Goal: Task Accomplishment & Management: Manage account settings

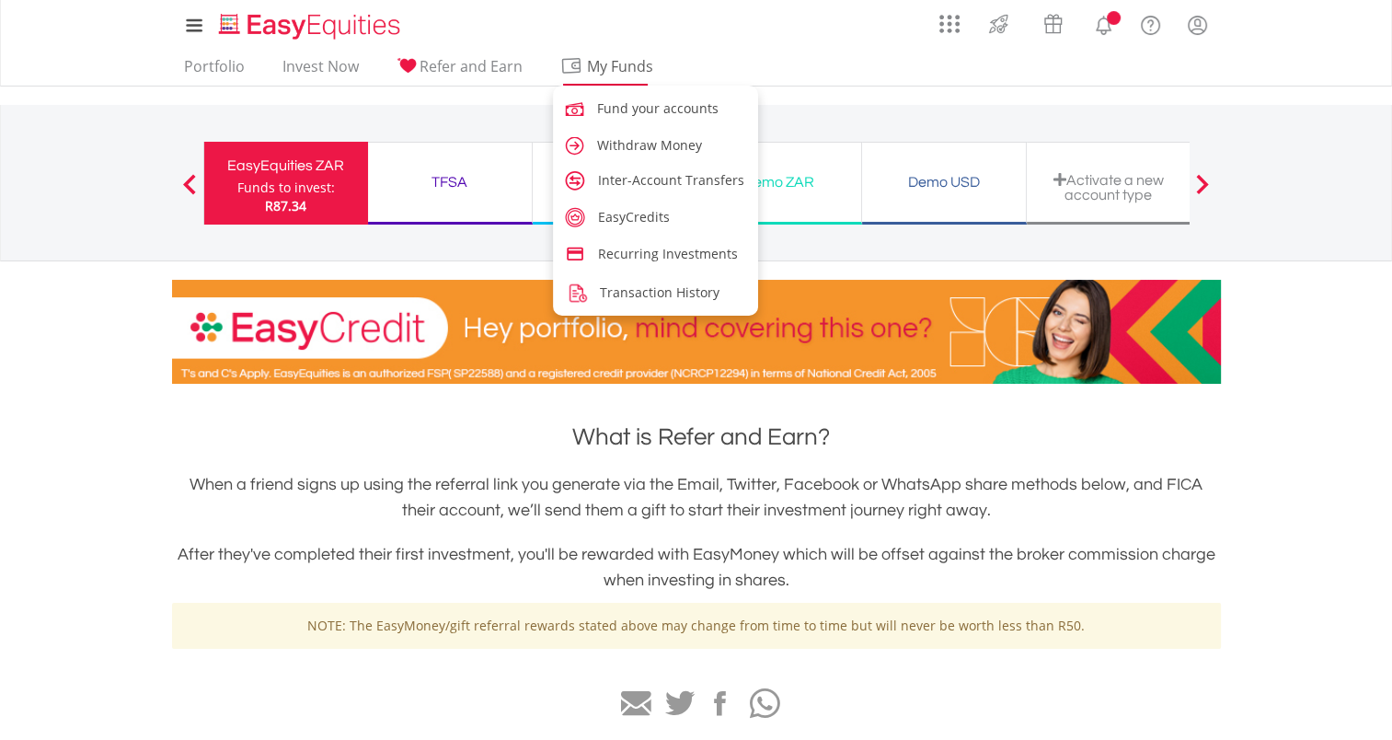
click at [603, 57] on span "My Funds" at bounding box center [620, 66] width 121 height 24
click at [607, 132] on link "Withdraw Money" at bounding box center [656, 144] width 206 height 34
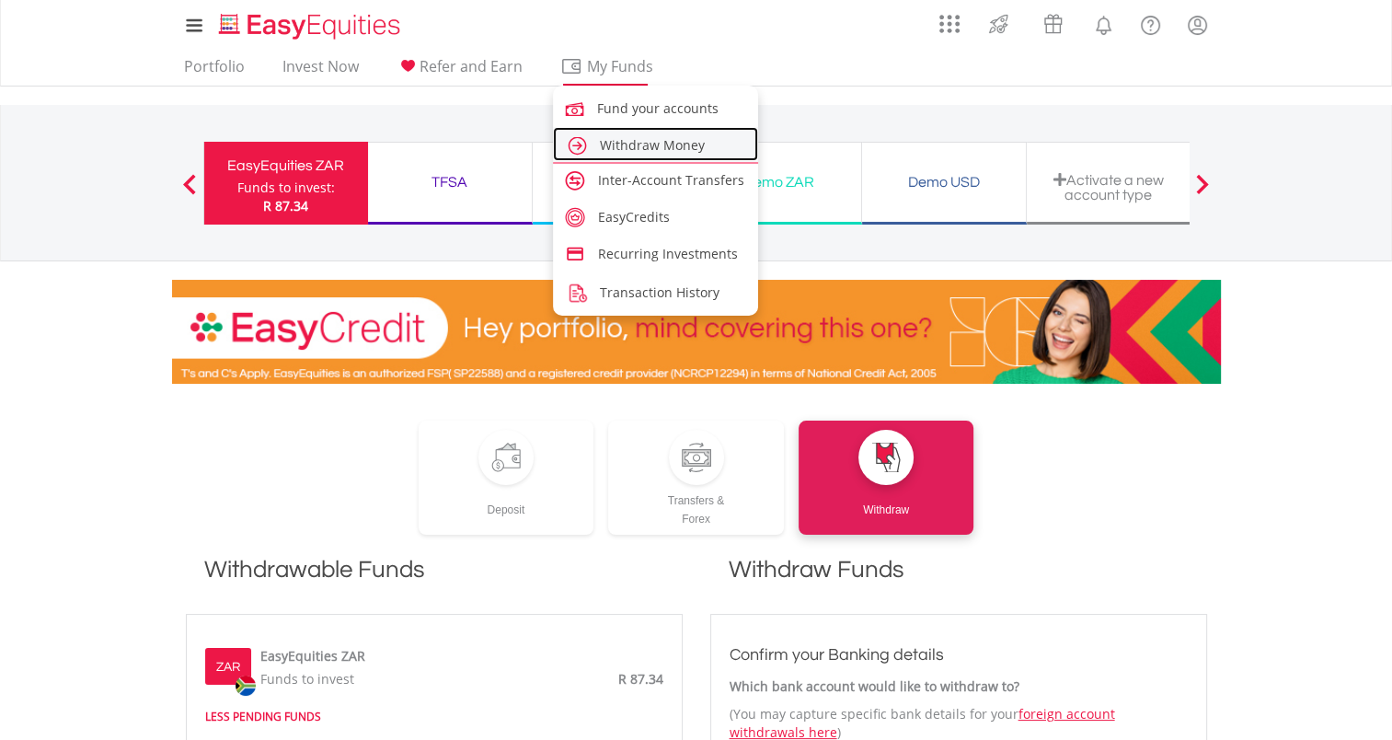
click at [600, 147] on span "Withdraw Money" at bounding box center [652, 144] width 105 height 17
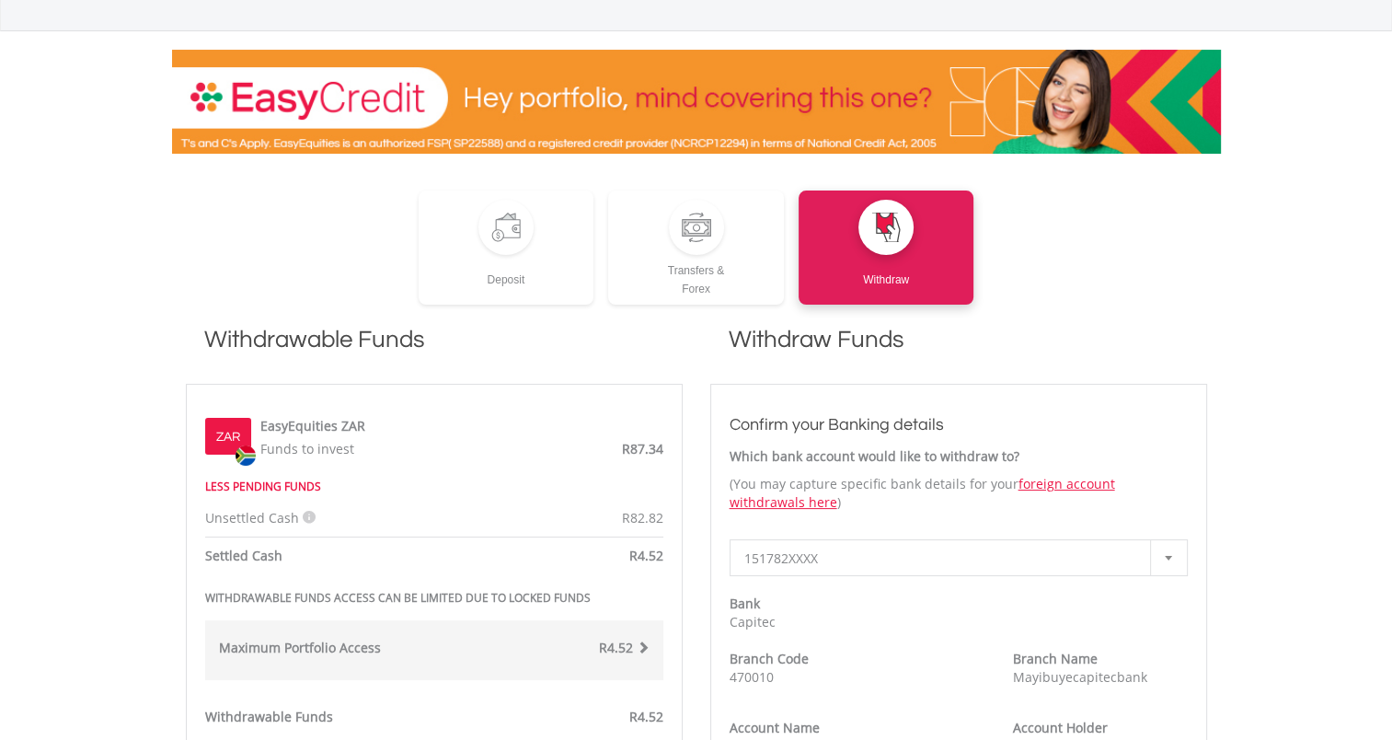
scroll to position [232, 0]
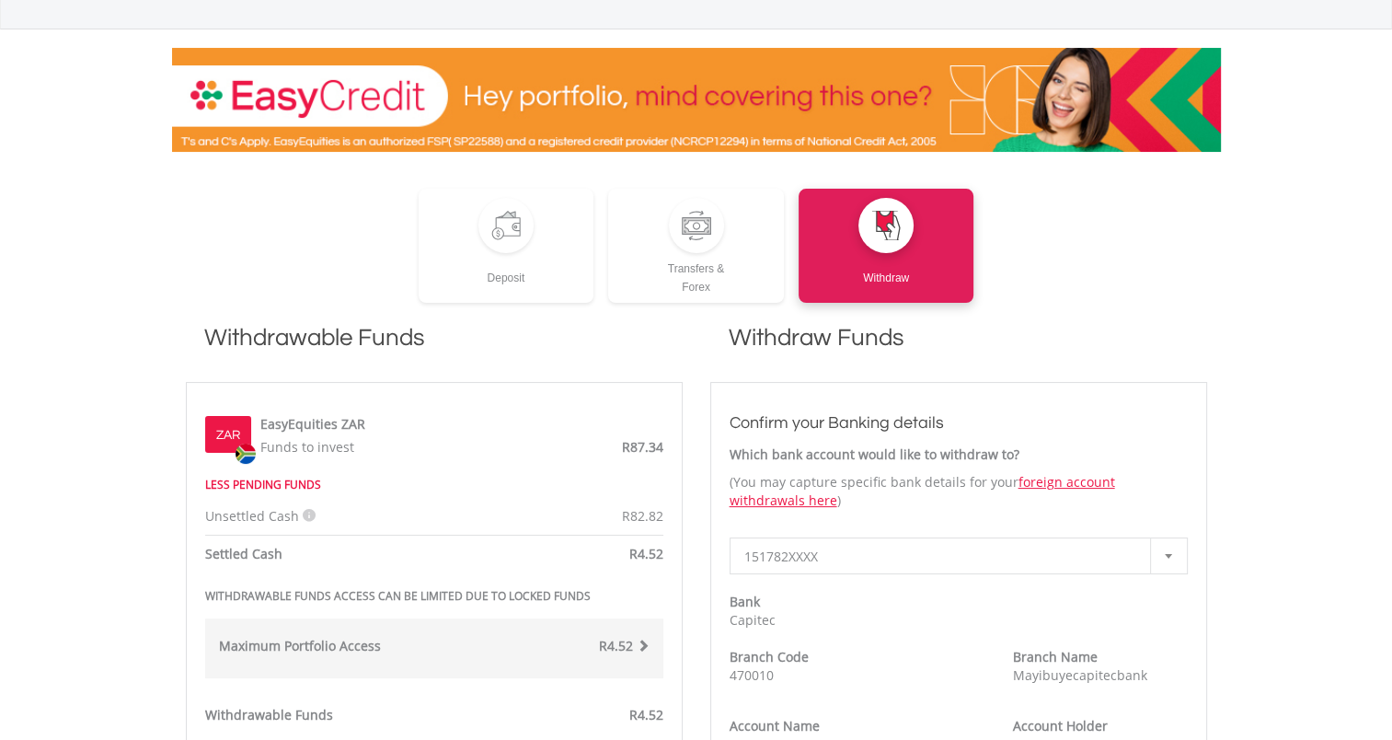
click at [281, 486] on strong "LESS PENDING FUNDS" at bounding box center [263, 485] width 116 height 16
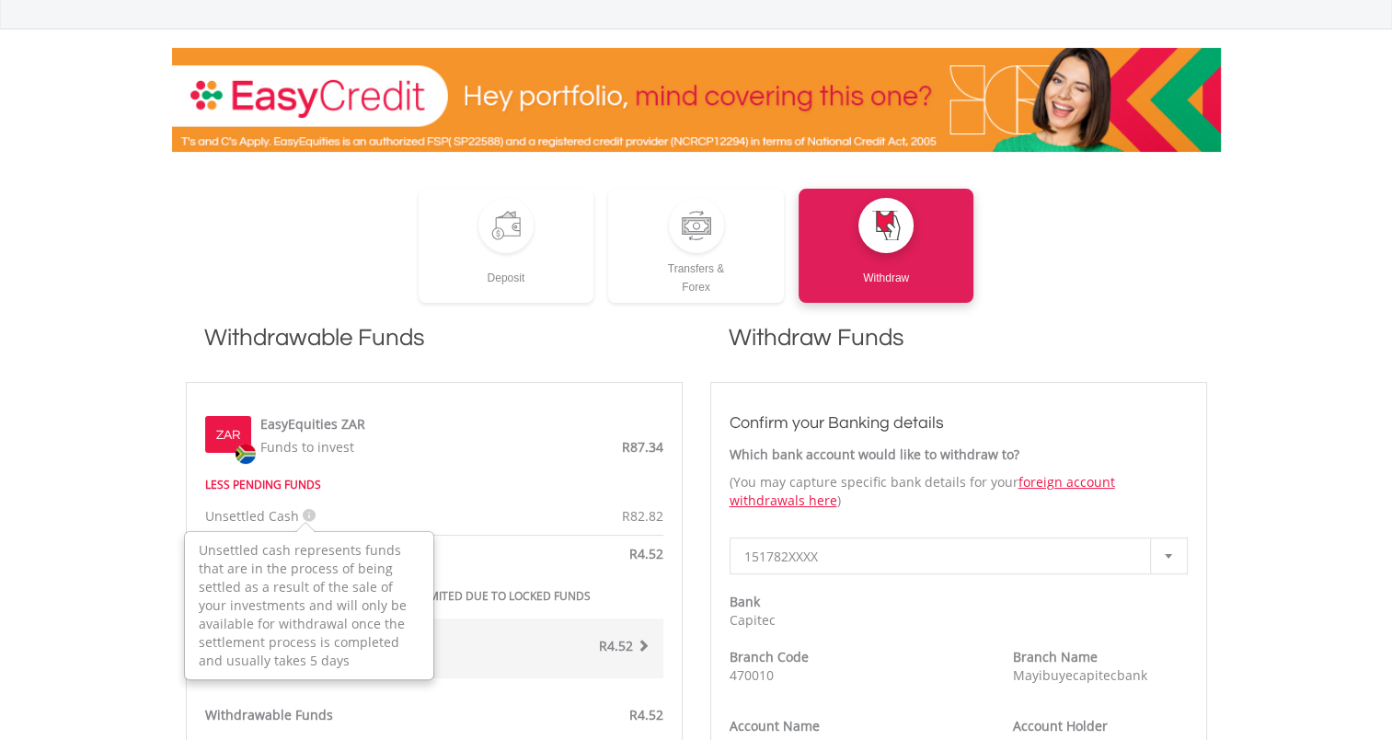
click at [303, 511] on icon at bounding box center [309, 515] width 13 height 13
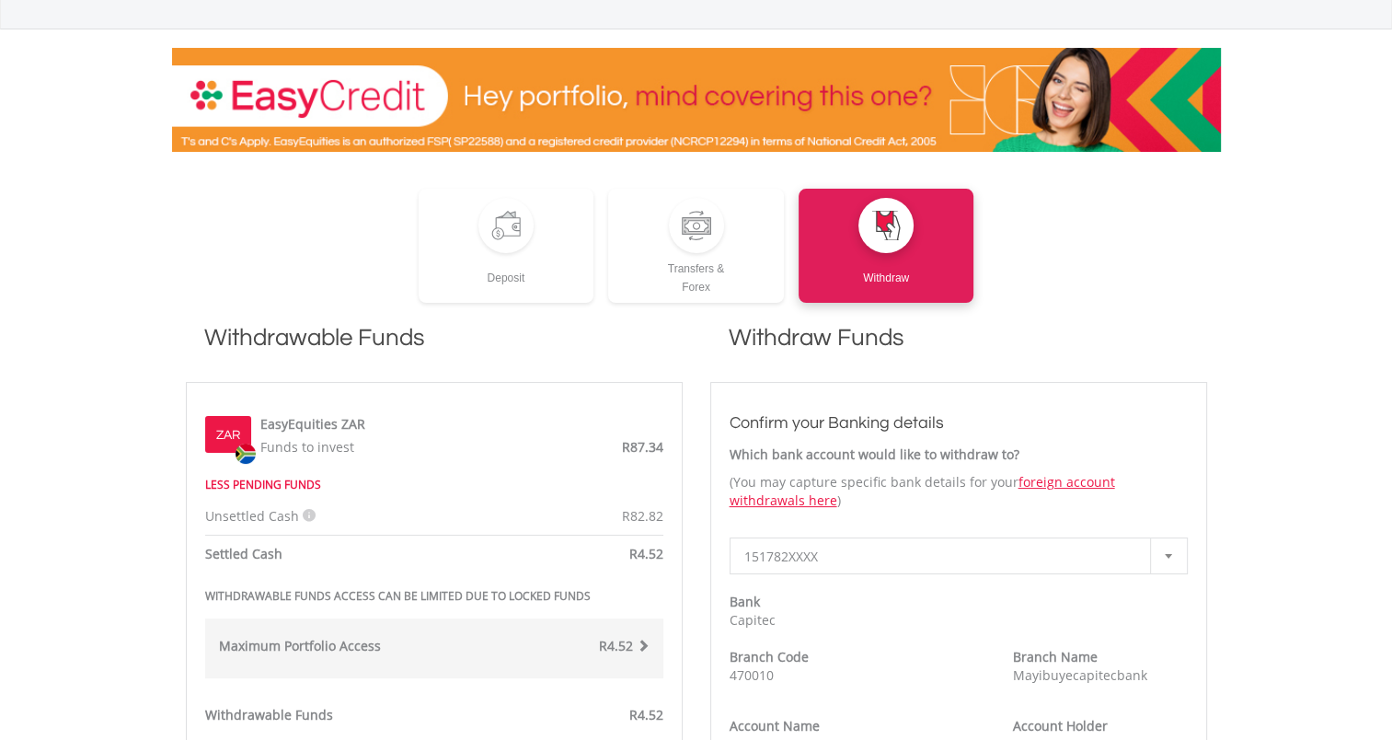
click at [448, 497] on div "Unsettled Cash Unsettled cash represents funds that are in the process of being…" at bounding box center [434, 495] width 486 height 60
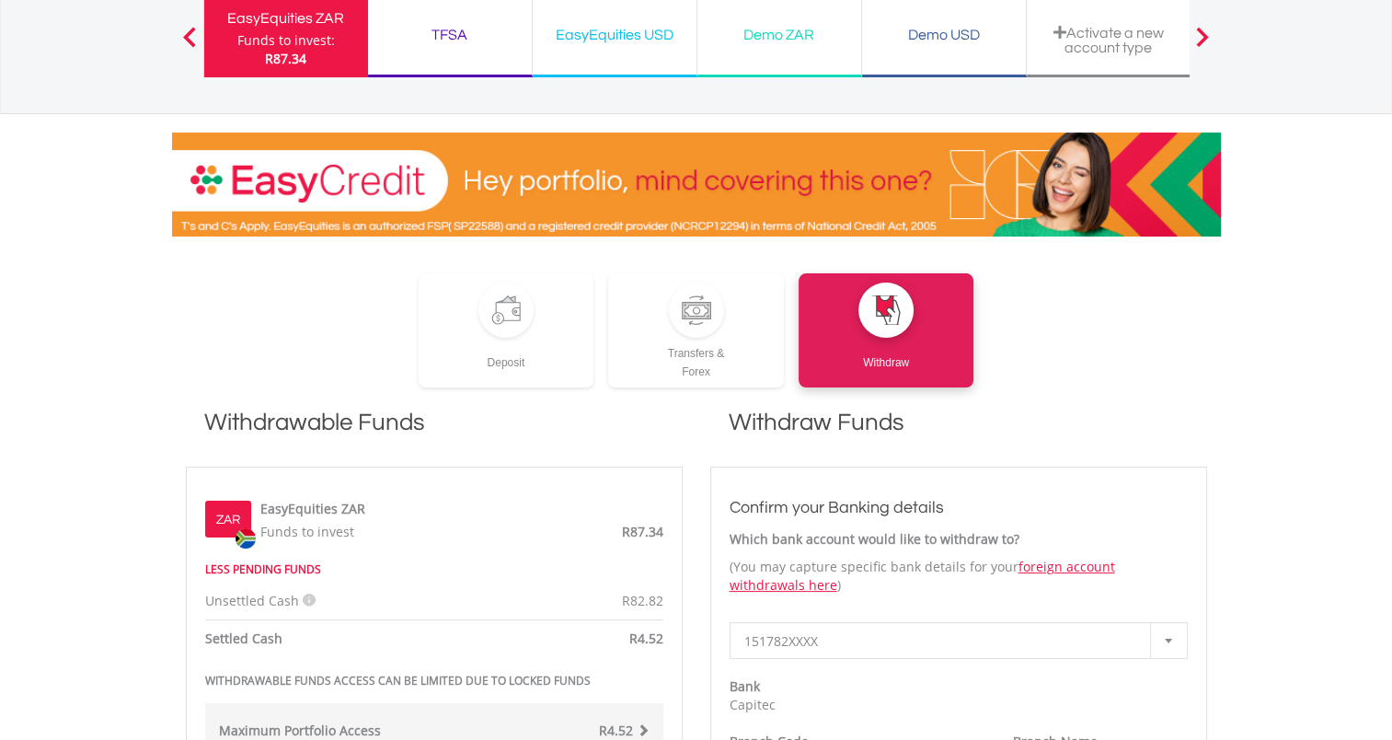
scroll to position [0, 0]
